Goal: Task Accomplishment & Management: Complete application form

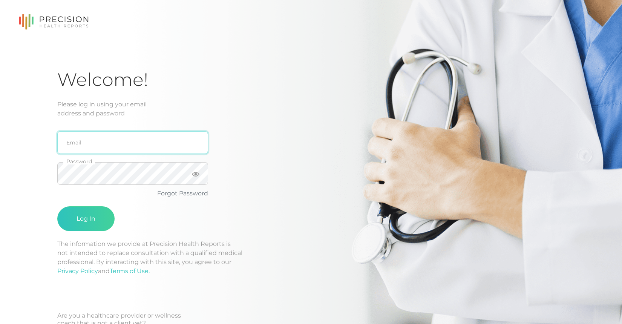
click at [91, 150] on input "email" at bounding box center [132, 142] width 151 height 23
type input "[EMAIL_ADDRESS][DOMAIN_NAME]"
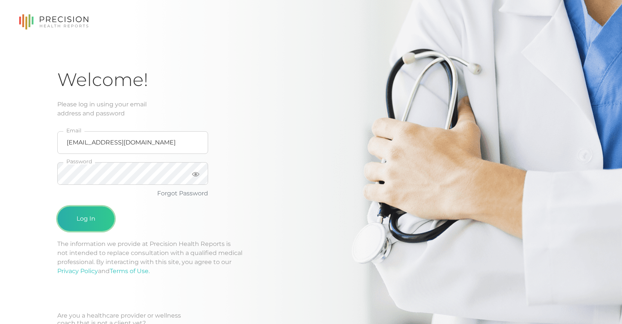
click at [74, 223] on button "Log In" at bounding box center [85, 218] width 57 height 25
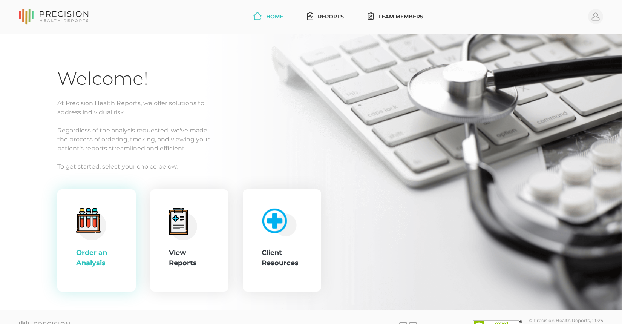
click at [79, 221] on icon at bounding box center [88, 220] width 24 height 24
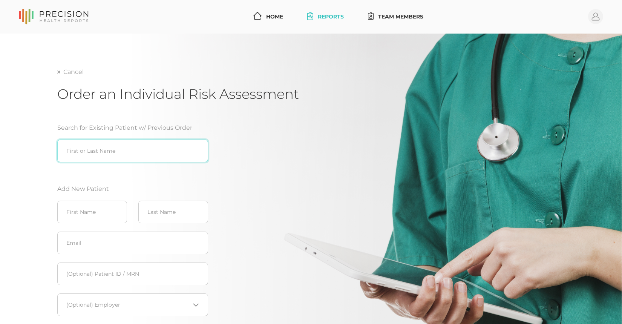
click at [98, 153] on input "search" at bounding box center [132, 150] width 151 height 23
type input "nowac"
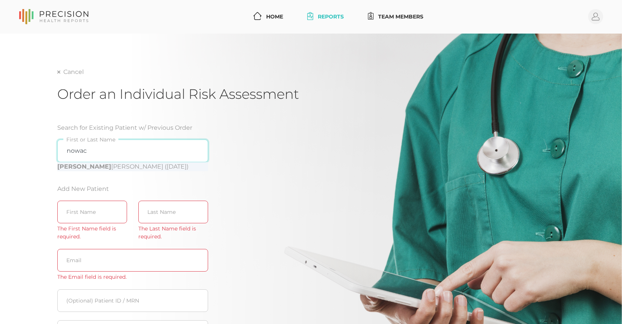
drag, startPoint x: 197, startPoint y: 150, endPoint x: 165, endPoint y: 161, distance: 33.6
click at [197, 150] on input "nowac" at bounding box center [132, 150] width 151 height 23
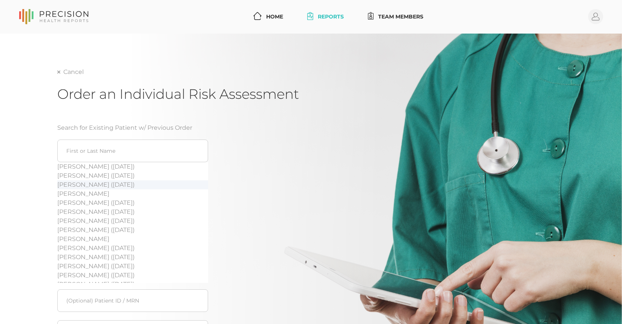
click at [245, 180] on div "Search for Existing Patient w/ Previous Order [PERSON_NAME] ([DATE]) [PERSON_NA…" at bounding box center [177, 254] width 241 height 280
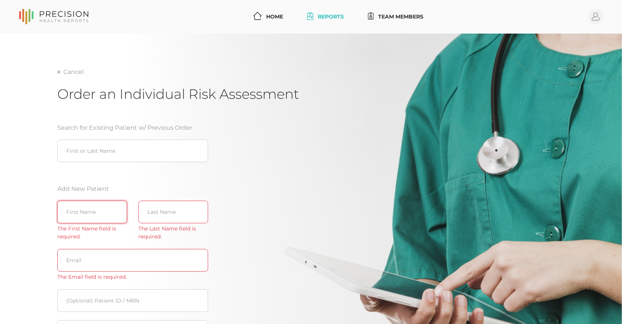
click at [85, 210] on input "text" at bounding box center [92, 211] width 70 height 23
type input "[PERSON_NAME]"
click at [185, 215] on input "text" at bounding box center [173, 211] width 70 height 23
click at [185, 216] on input "text" at bounding box center [173, 211] width 70 height 23
paste input "[PERSON_NAME]"
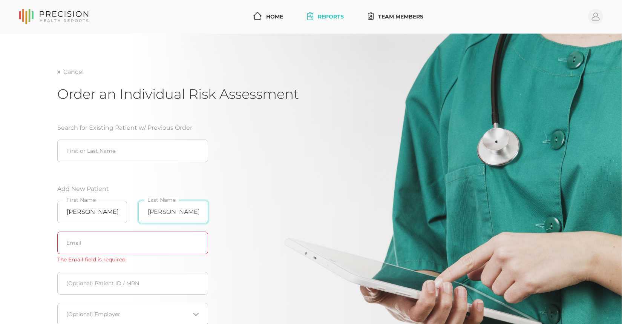
type input "[PERSON_NAME]"
click at [136, 241] on input "text" at bounding box center [132, 242] width 151 height 23
click at [128, 240] on input "text" at bounding box center [132, 242] width 151 height 23
click at [124, 247] on input "text" at bounding box center [132, 242] width 151 height 23
paste input "[PERSON_NAME][EMAIL_ADDRESS][PERSON_NAME][DOMAIN_NAME]"
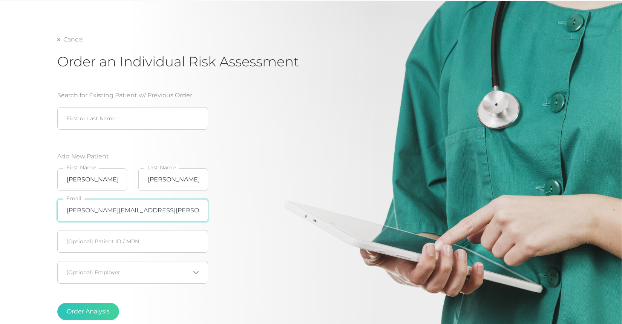
scroll to position [75, 0]
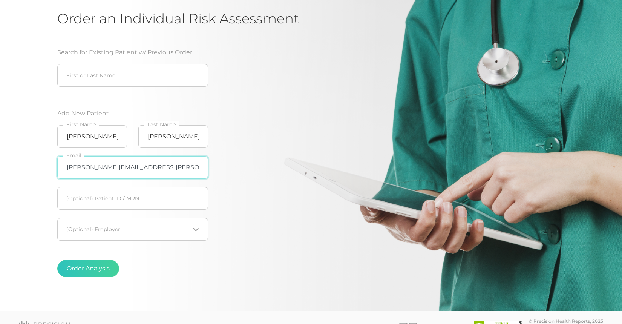
type input "[PERSON_NAME][EMAIL_ADDRESS][PERSON_NAME][DOMAIN_NAME]"
drag, startPoint x: 101, startPoint y: 227, endPoint x: 115, endPoint y: 231, distance: 14.1
click at [101, 227] on input "Search for option" at bounding box center [128, 229] width 123 height 8
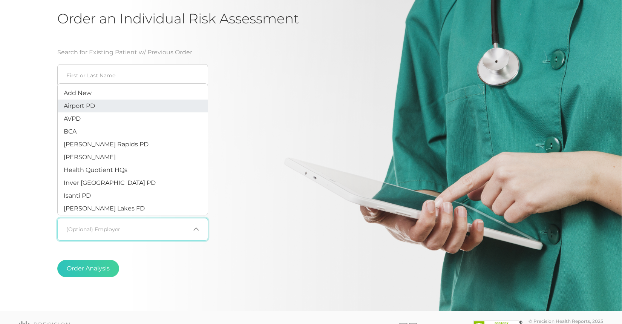
click at [89, 110] on li "Airport PD" at bounding box center [133, 105] width 150 height 13
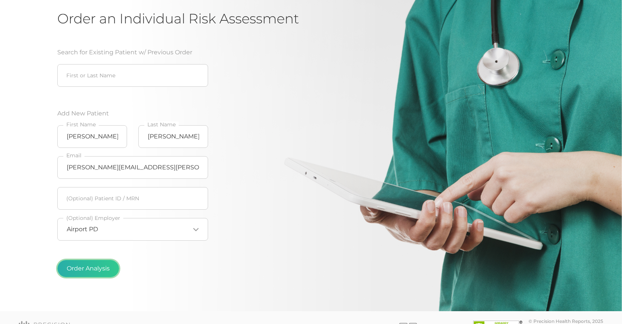
click at [99, 270] on button "Order Analysis" at bounding box center [88, 268] width 62 height 17
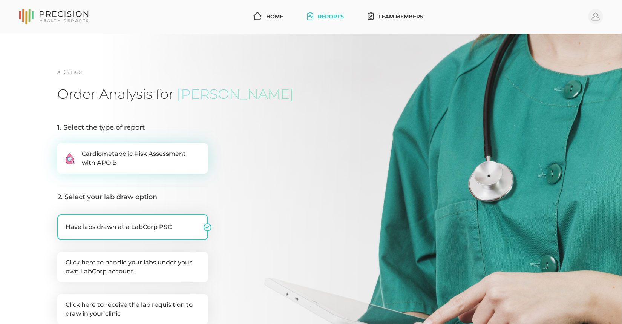
click at [162, 168] on label ".cls-2{fill:#fa759e}.cls-4{fill:#ffd7e5}.cls-8{fill:#3a2c60} Cardiometabolic Ri…" at bounding box center [132, 158] width 151 height 30
click at [63, 151] on input ".cls-2{fill:#fa759e}.cls-4{fill:#ffd7e5}.cls-8{fill:#3a2c60} Cardiometabolic Ri…" at bounding box center [60, 147] width 6 height 8
radio input "true"
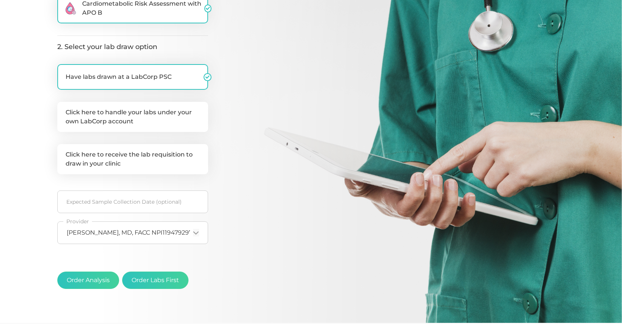
scroll to position [151, 0]
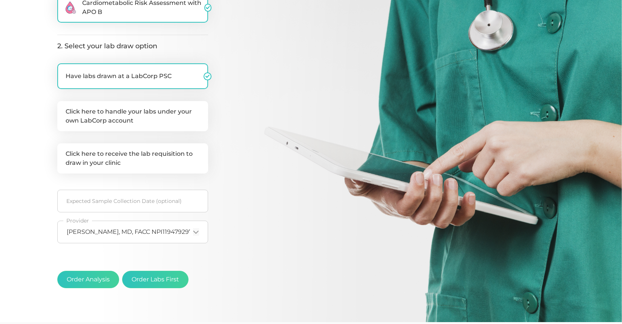
click at [162, 185] on div ".cls-2{fill:#fa759e}.cls-4{fill:#ffd7e5}.cls-8{fill:#3a2c60} Cardiometabolic Ri…" at bounding box center [132, 119] width 151 height 255
click at [147, 157] on label "Click here to receive the lab requisition to draw in your clinic" at bounding box center [132, 158] width 151 height 30
click at [63, 151] on input "Click here to receive the lab requisition to draw in your clinic" at bounding box center [60, 147] width 6 height 8
checkbox input "true"
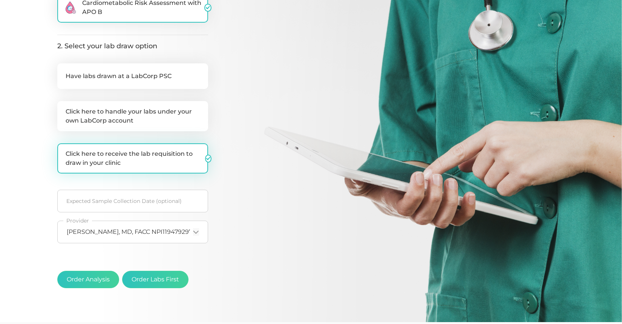
checkbox input "false"
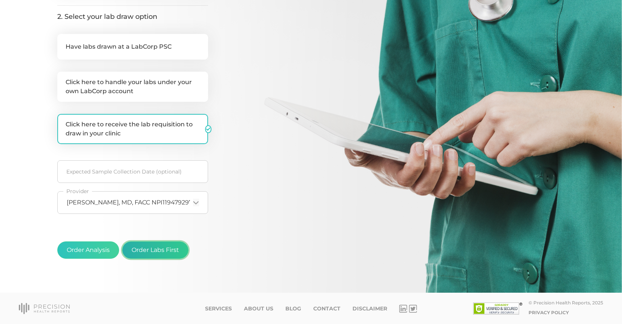
click at [159, 249] on button "Order Labs First" at bounding box center [155, 249] width 66 height 17
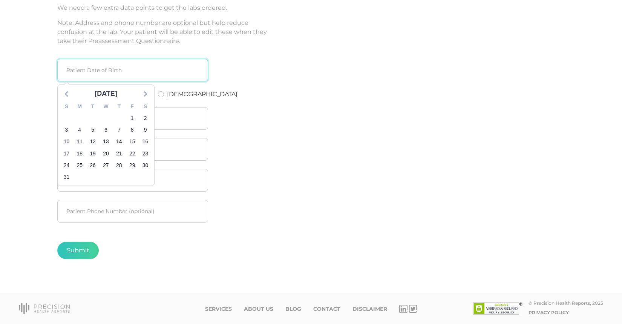
click at [110, 71] on input at bounding box center [132, 70] width 151 height 23
type input "11031978"
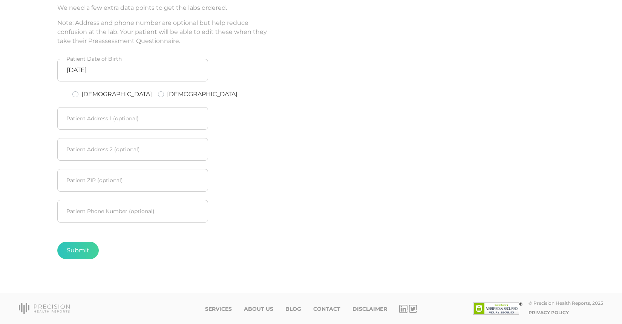
click at [80, 95] on div "[DEMOGRAPHIC_DATA]" at bounding box center [112, 94] width 80 height 9
click at [81, 94] on label "[DEMOGRAPHIC_DATA]" at bounding box center [116, 94] width 70 height 9
click at [73, 94] on input "[DEMOGRAPHIC_DATA]" at bounding box center [75, 94] width 6 height 8
radio input "true"
click at [86, 251] on button "Submit" at bounding box center [77, 250] width 41 height 17
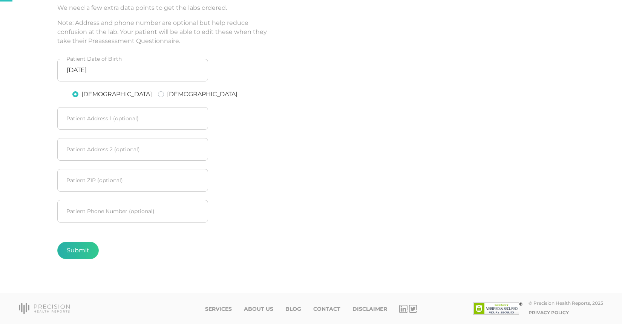
scroll to position [9, 0]
